Goal: Task Accomplishment & Management: Use online tool/utility

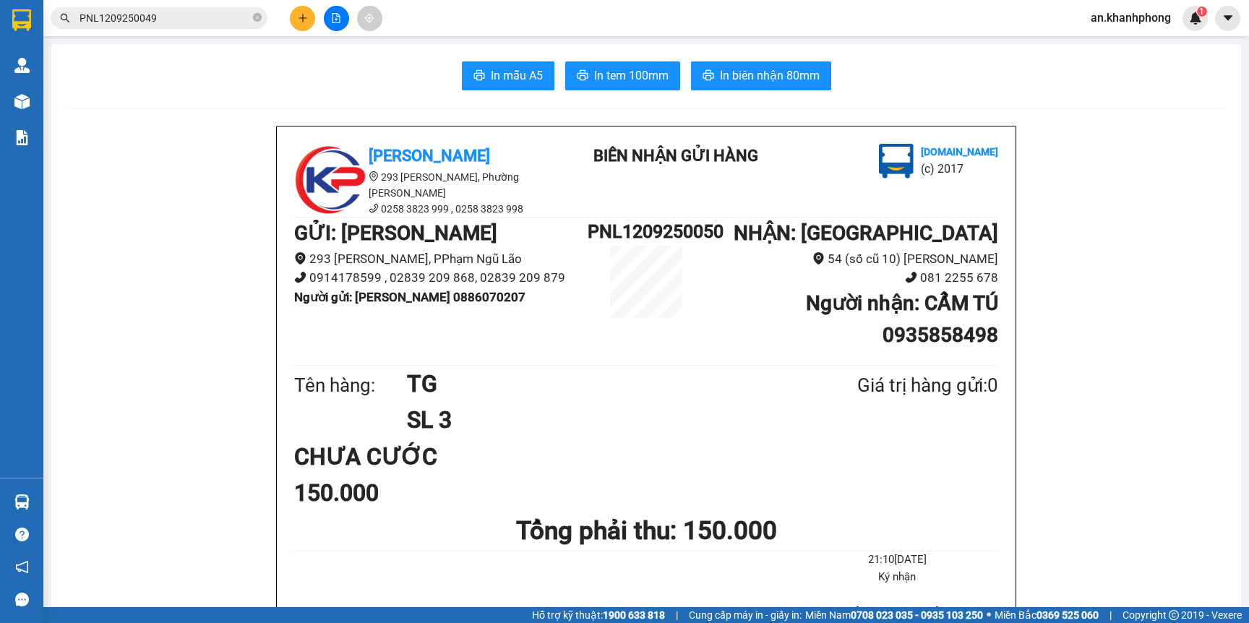
click at [185, 21] on input "PNL1209250049" at bounding box center [165, 18] width 171 height 16
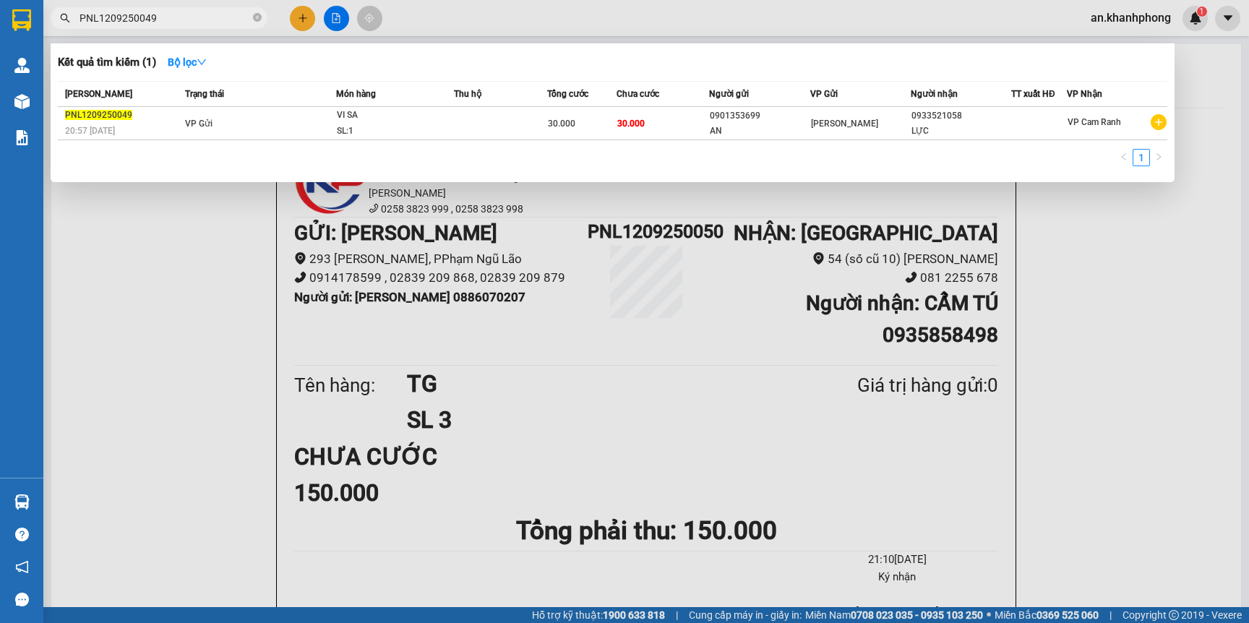
click at [185, 21] on input "PNL1209250049" at bounding box center [165, 18] width 171 height 16
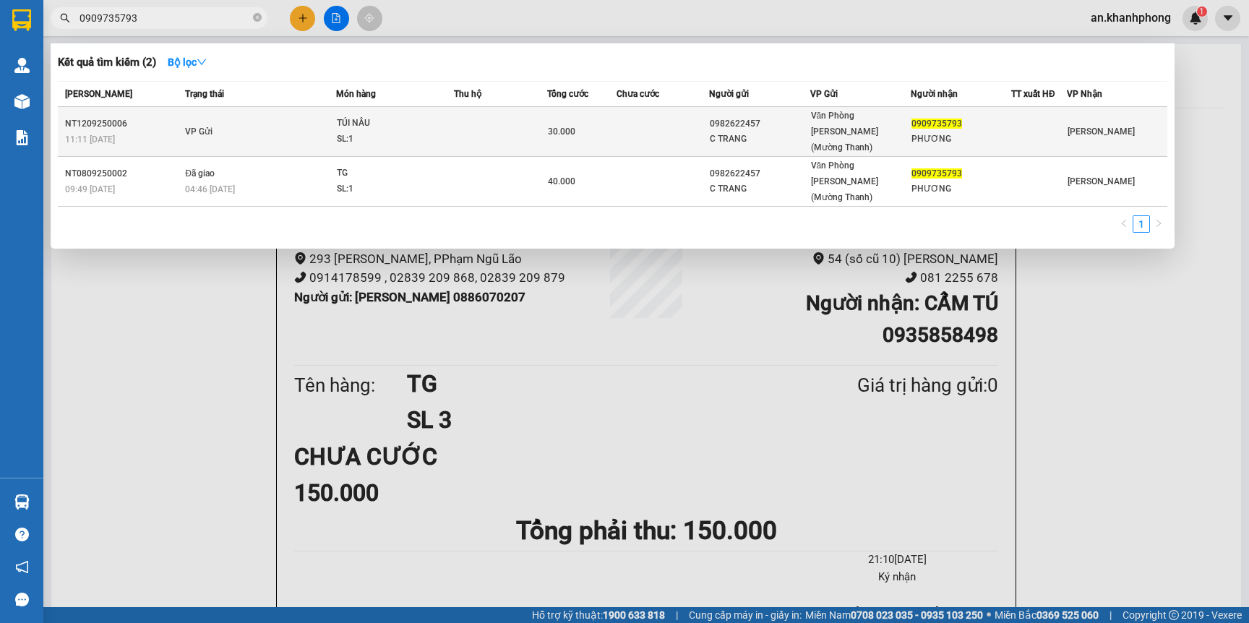
type input "0909735793"
click at [445, 117] on div "TÚI NÂU" at bounding box center [391, 124] width 108 height 16
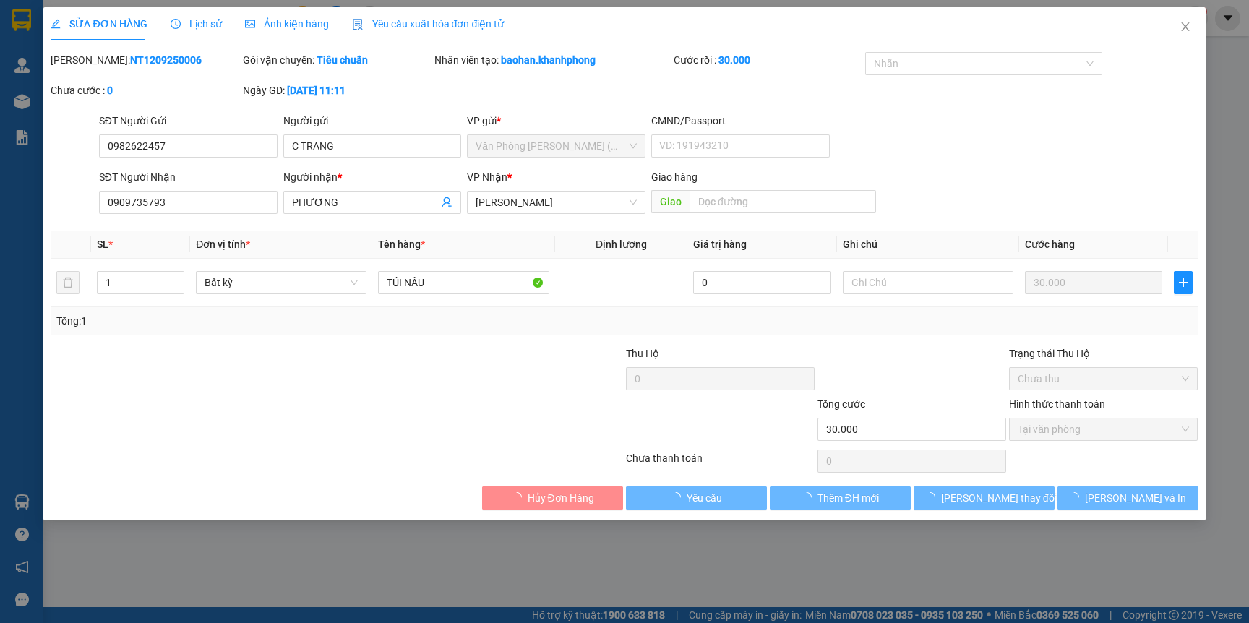
type input "0982622457"
type input "C TRANG"
type input "0909735793"
type input "PHƯƠNG"
type input "30.000"
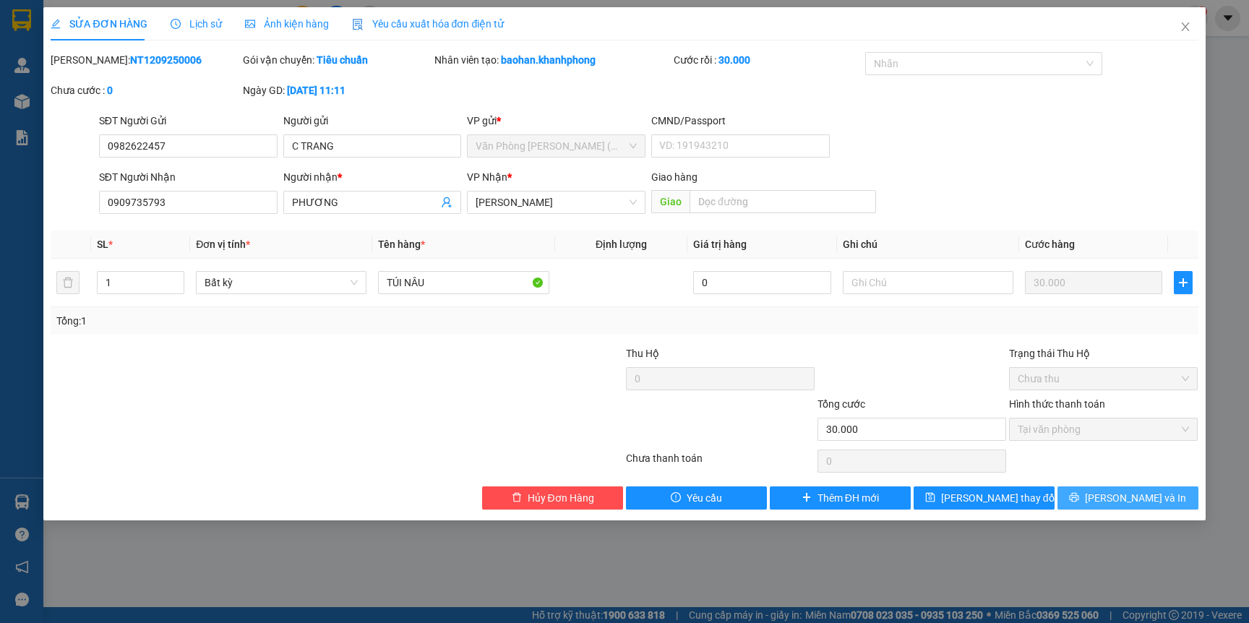
click at [1139, 490] on span "[PERSON_NAME] và In" at bounding box center [1135, 498] width 101 height 16
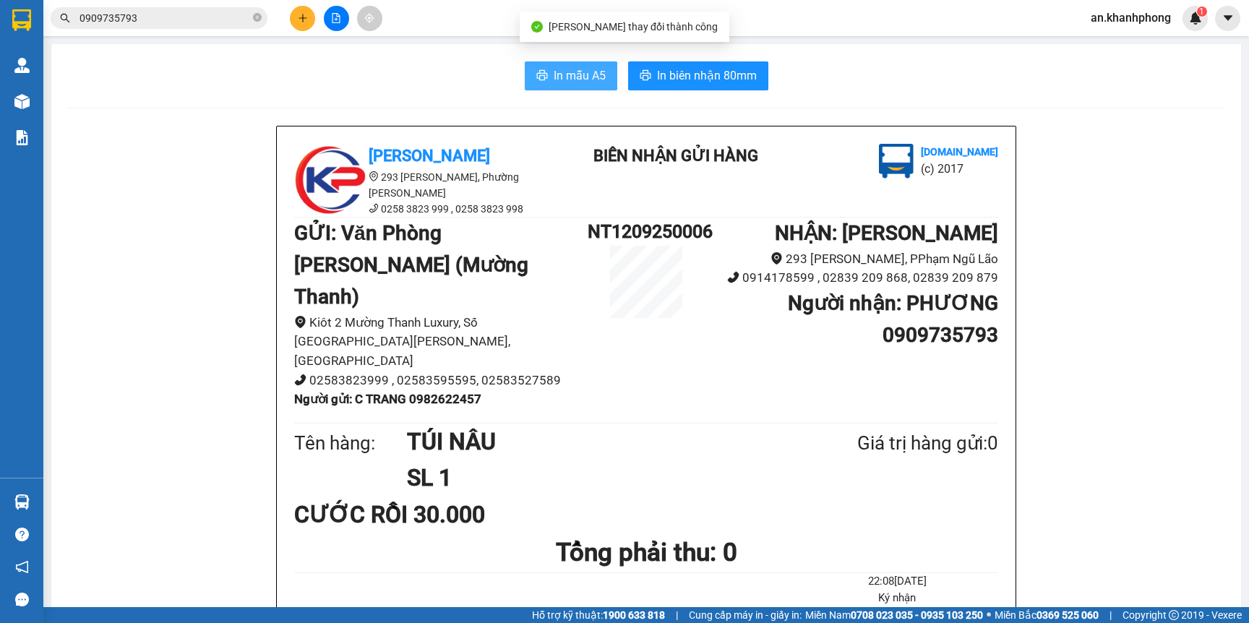
click at [557, 73] on span "In mẫu A5" at bounding box center [580, 76] width 52 height 18
